Goal: Task Accomplishment & Management: Manage account settings

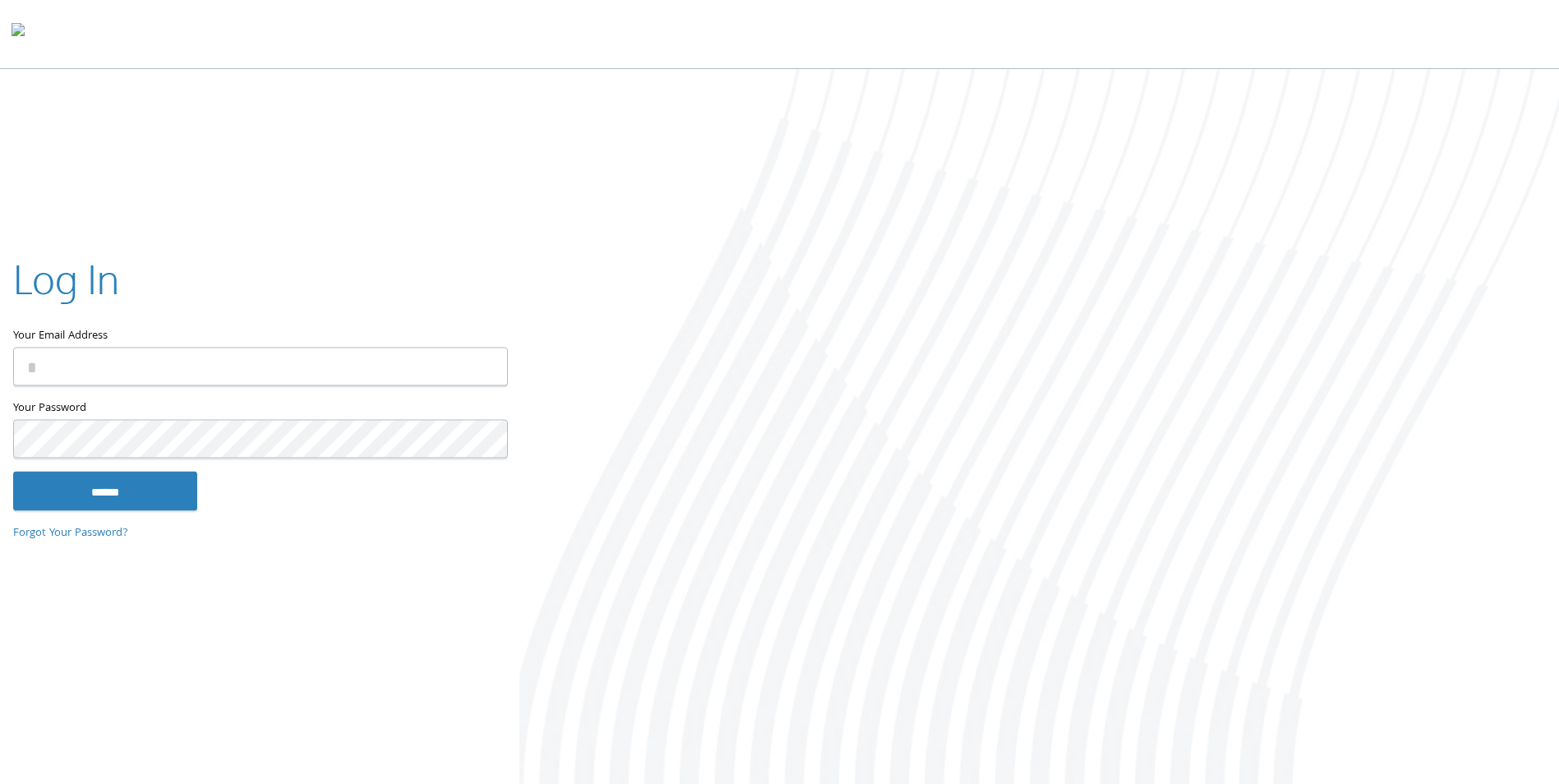
click at [139, 376] on input "Your Email Address" at bounding box center [260, 366] width 495 height 38
type input "**********"
click at [13, 472] on input "******" at bounding box center [105, 491] width 184 height 39
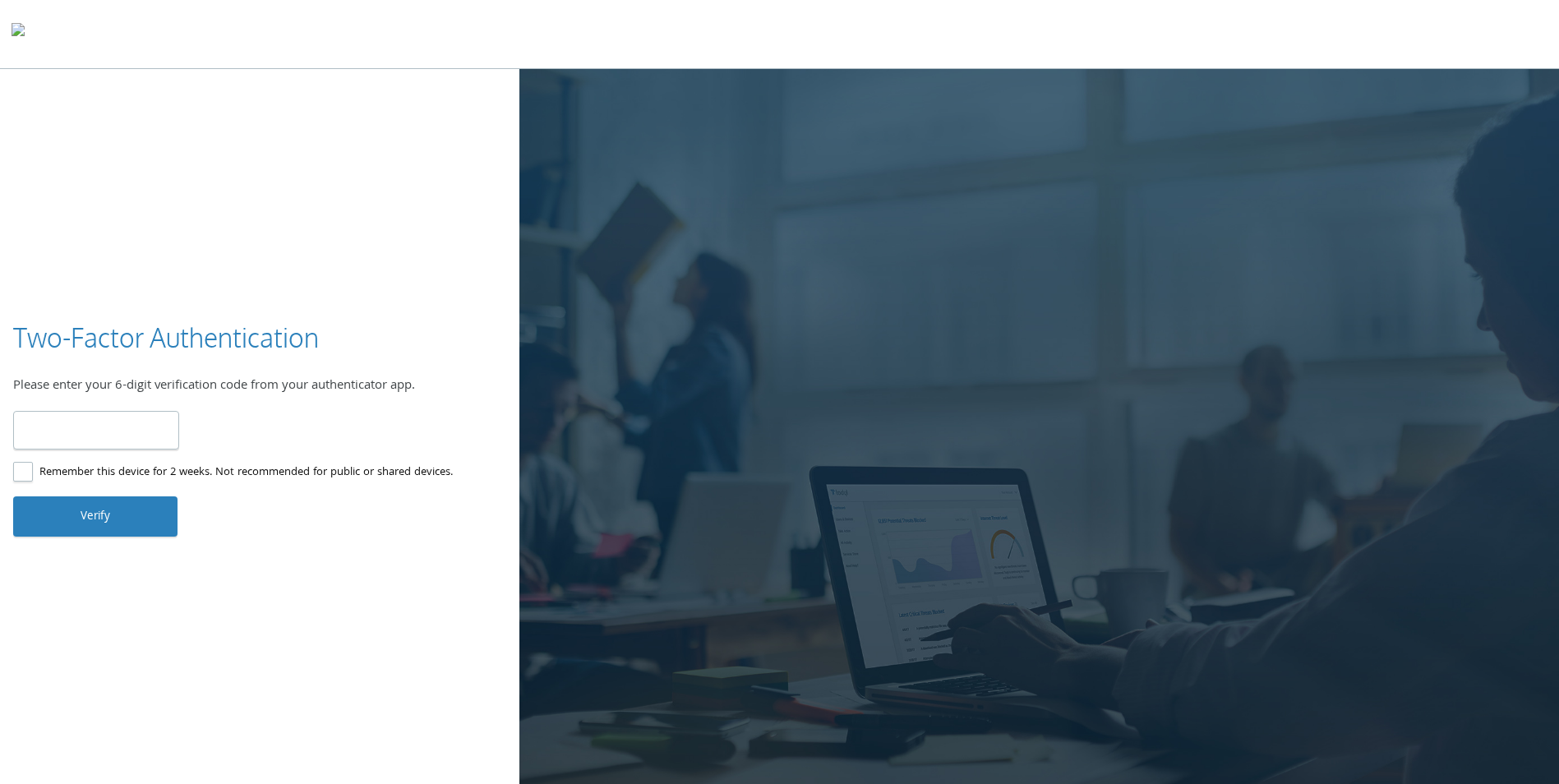
type input "******"
